Goal: Information Seeking & Learning: Learn about a topic

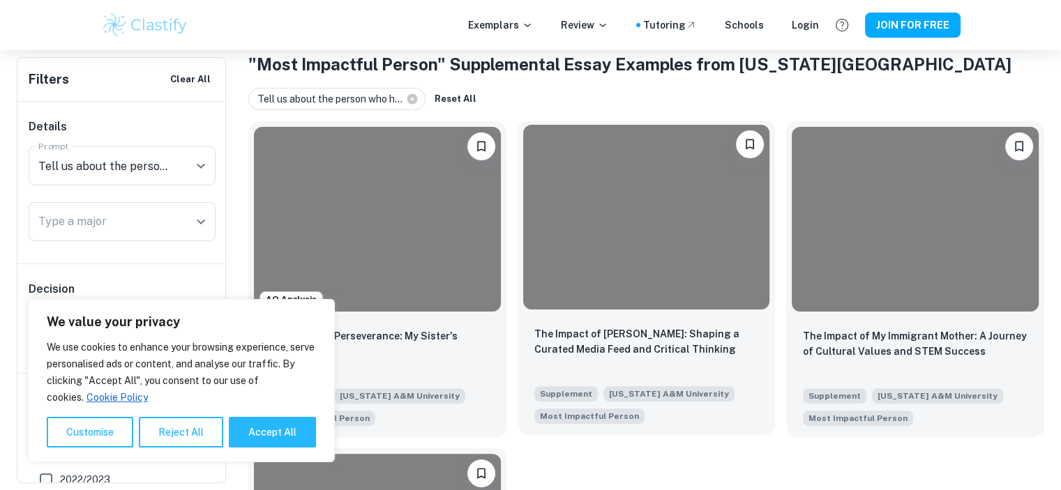
scroll to position [555, 0]
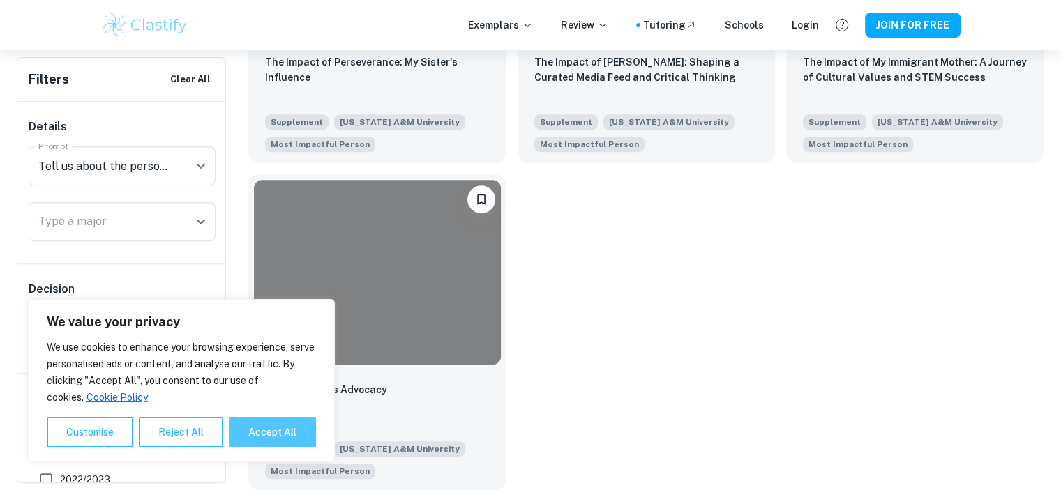
click at [262, 437] on button "Accept All" at bounding box center [272, 432] width 87 height 31
checkbox input "true"
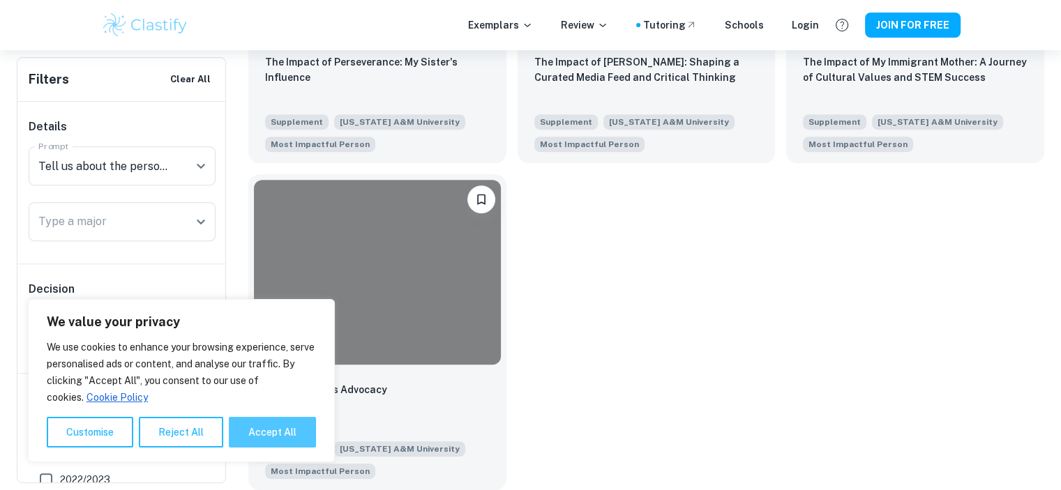
checkbox input "true"
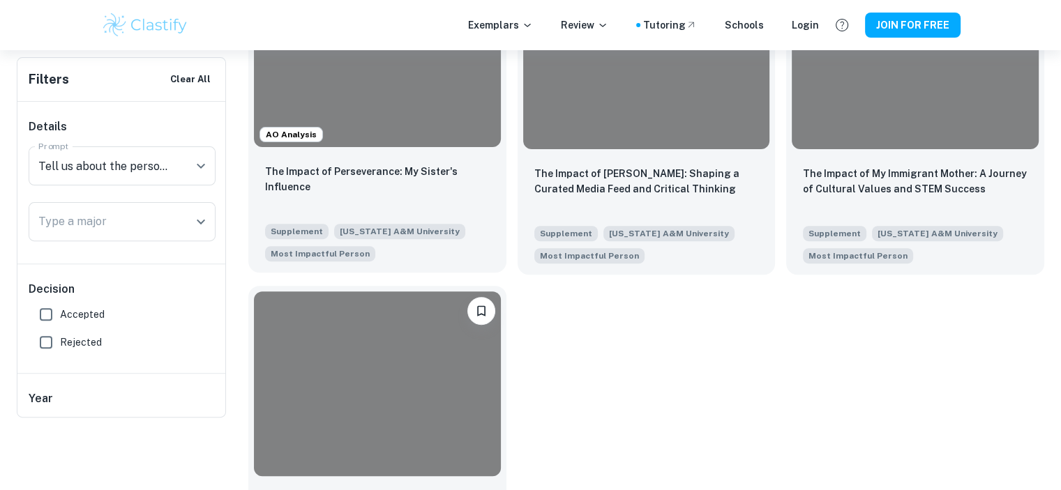
scroll to position [207, 0]
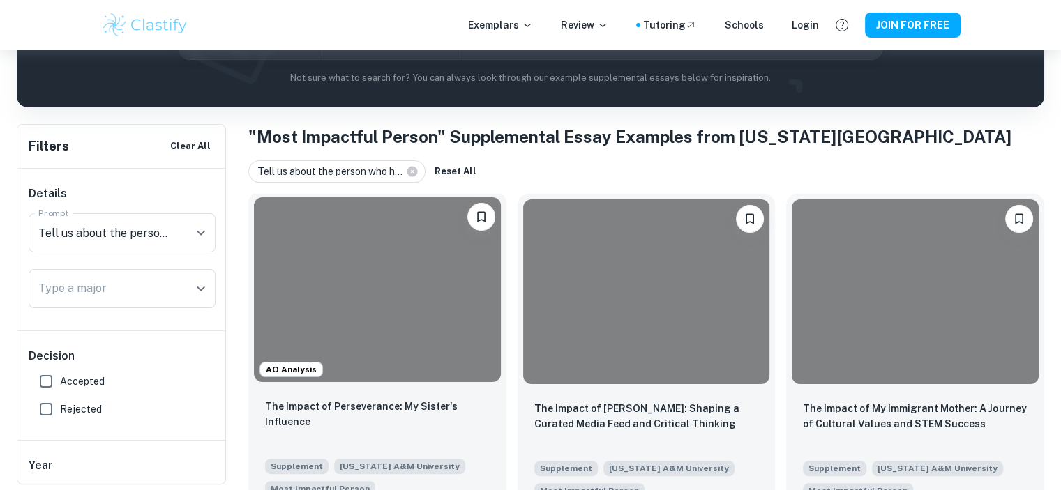
click at [405, 375] on div at bounding box center [377, 289] width 247 height 185
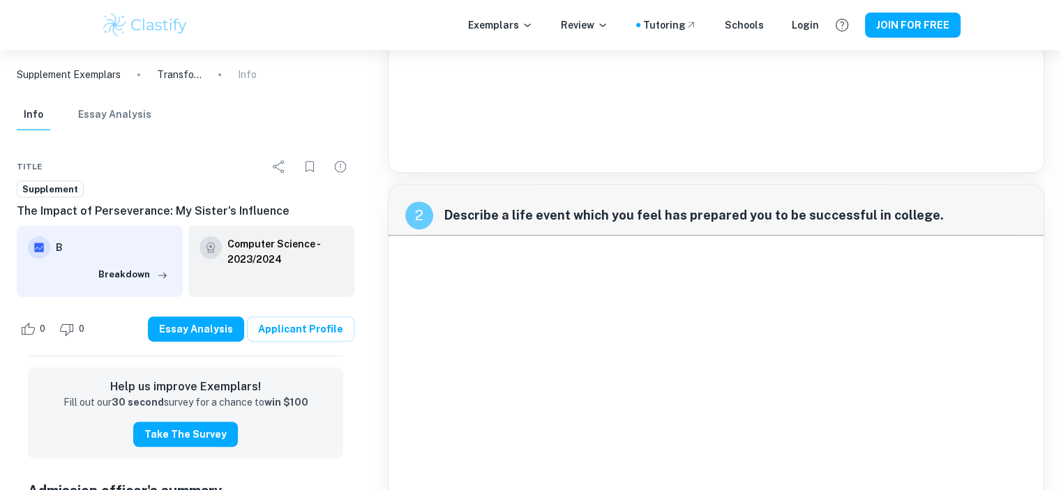
scroll to position [1184, 0]
